Goal: Task Accomplishment & Management: Manage account settings

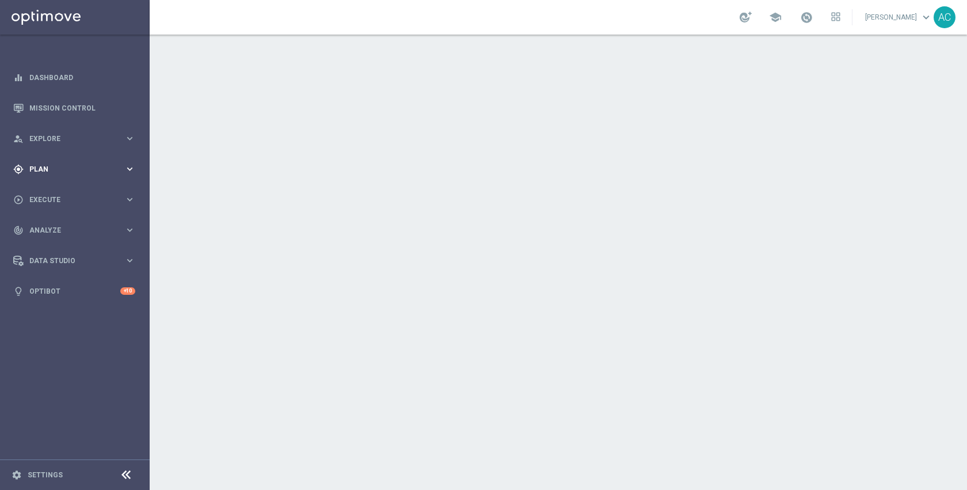
click at [52, 172] on span "Plan" at bounding box center [76, 169] width 95 height 7
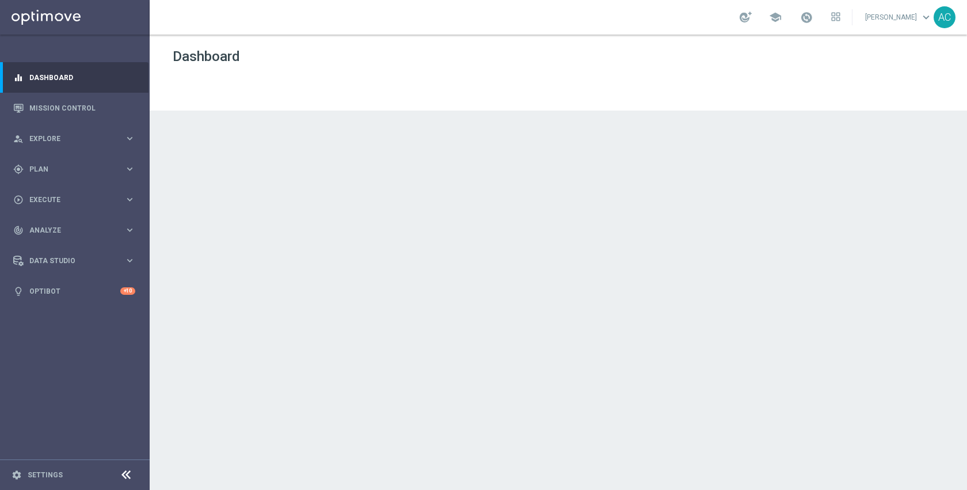
click at [55, 192] on accordion "equalizer Dashboard Mission Control" at bounding box center [74, 184] width 149 height 244
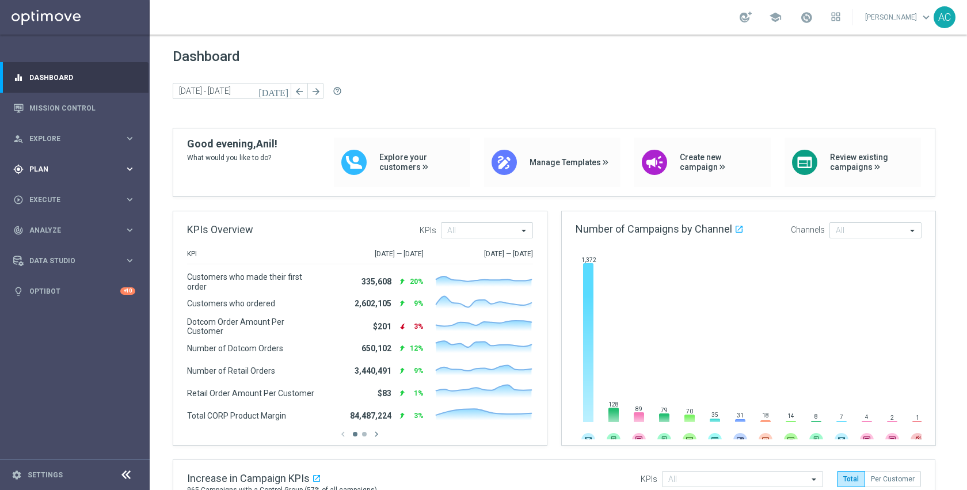
click at [33, 169] on span "Plan" at bounding box center [76, 169] width 95 height 7
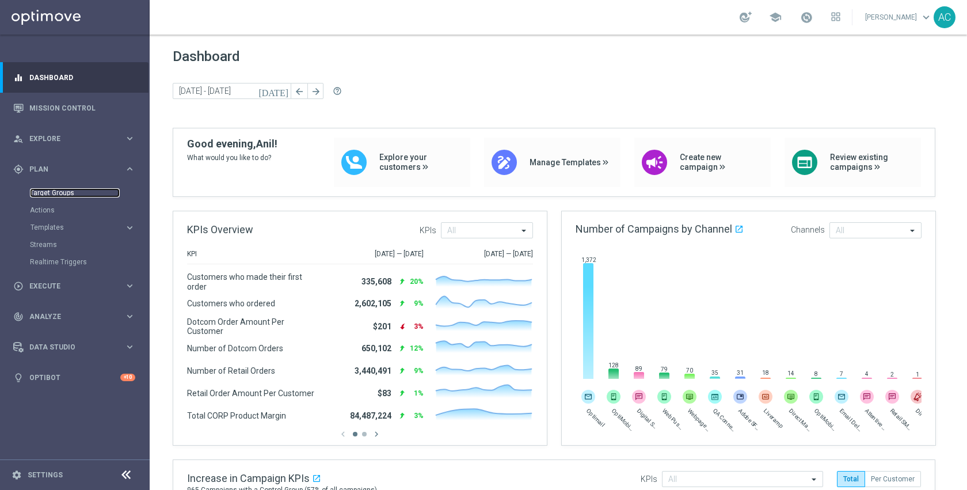
click at [52, 191] on link "Target Groups" at bounding box center [75, 192] width 90 height 9
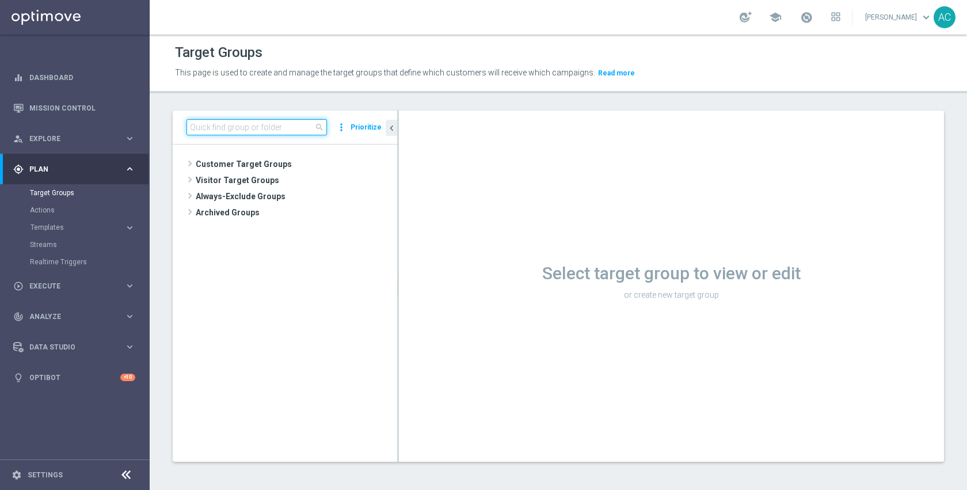
click at [273, 127] on input at bounding box center [257, 127] width 140 height 16
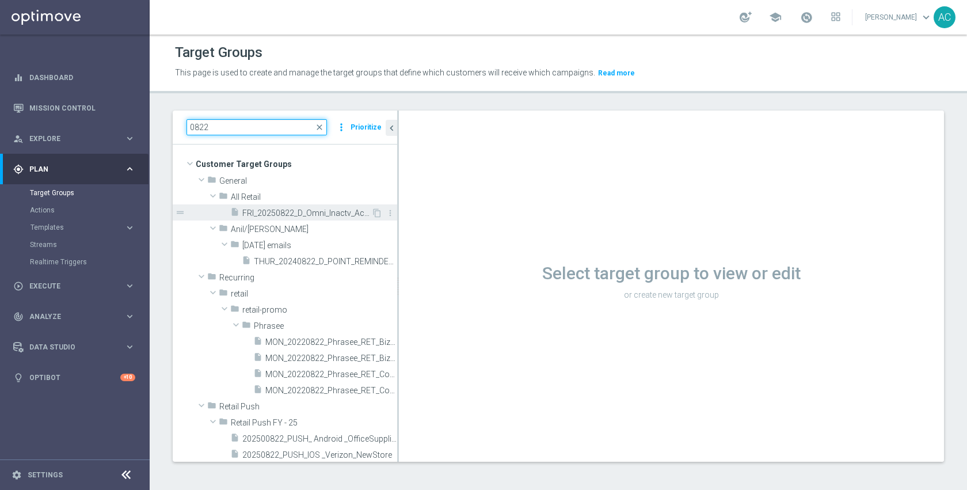
type input "0822"
click at [297, 210] on span "FRI_20250822_D_Omni_Inactv_Accounts" at bounding box center [306, 213] width 129 height 10
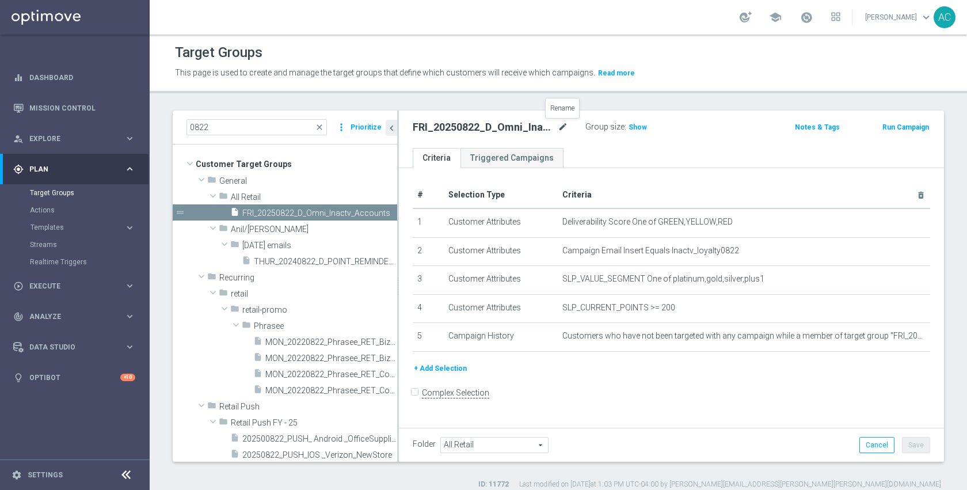
click at [564, 131] on icon "mode_edit" at bounding box center [563, 127] width 10 height 14
